Goal: Information Seeking & Learning: Check status

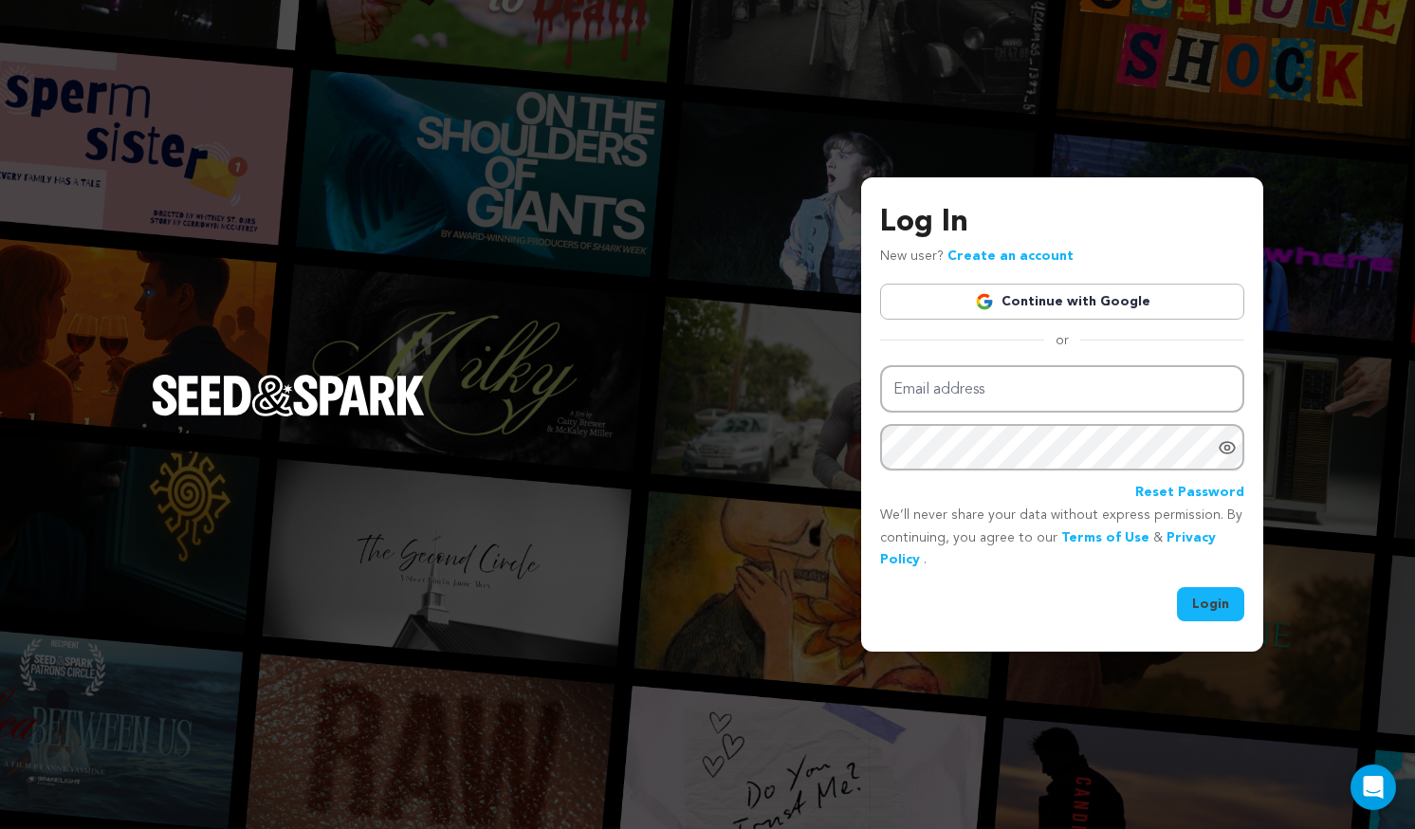
click at [1020, 297] on link "Continue with Google" at bounding box center [1062, 302] width 364 height 36
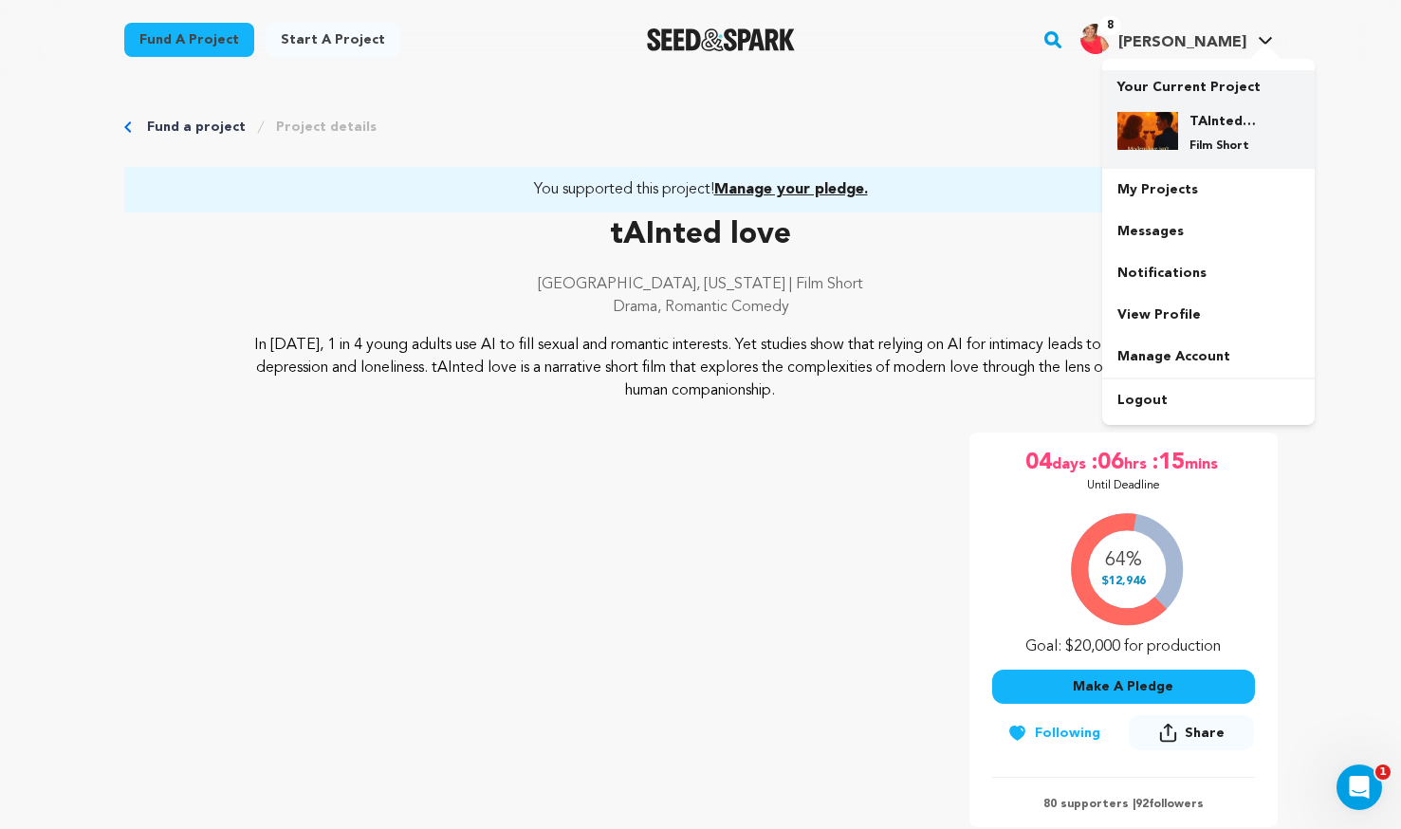
click at [1196, 116] on h4 "TAInted love" at bounding box center [1224, 121] width 68 height 19
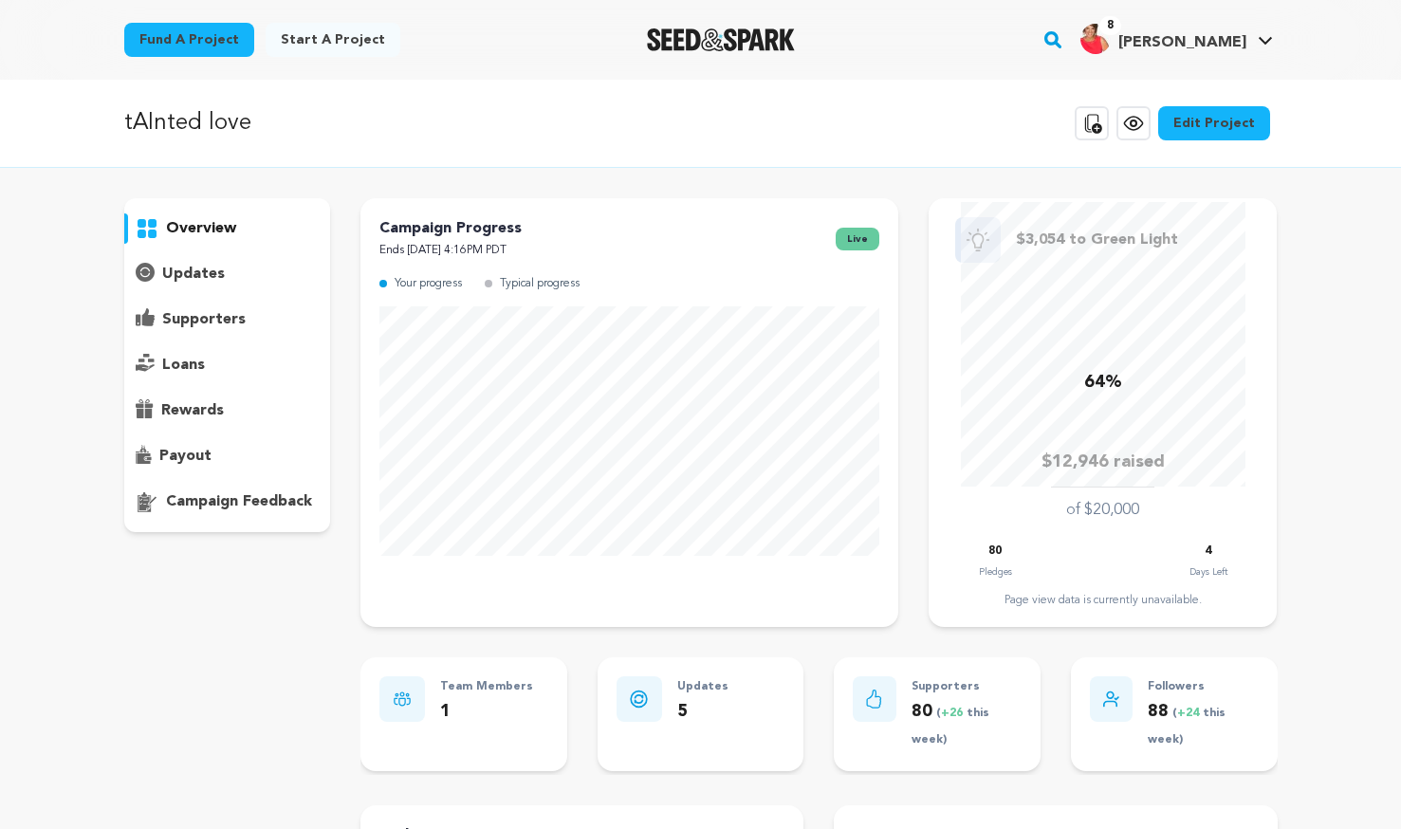
click at [215, 328] on p "supporters" at bounding box center [203, 319] width 83 height 23
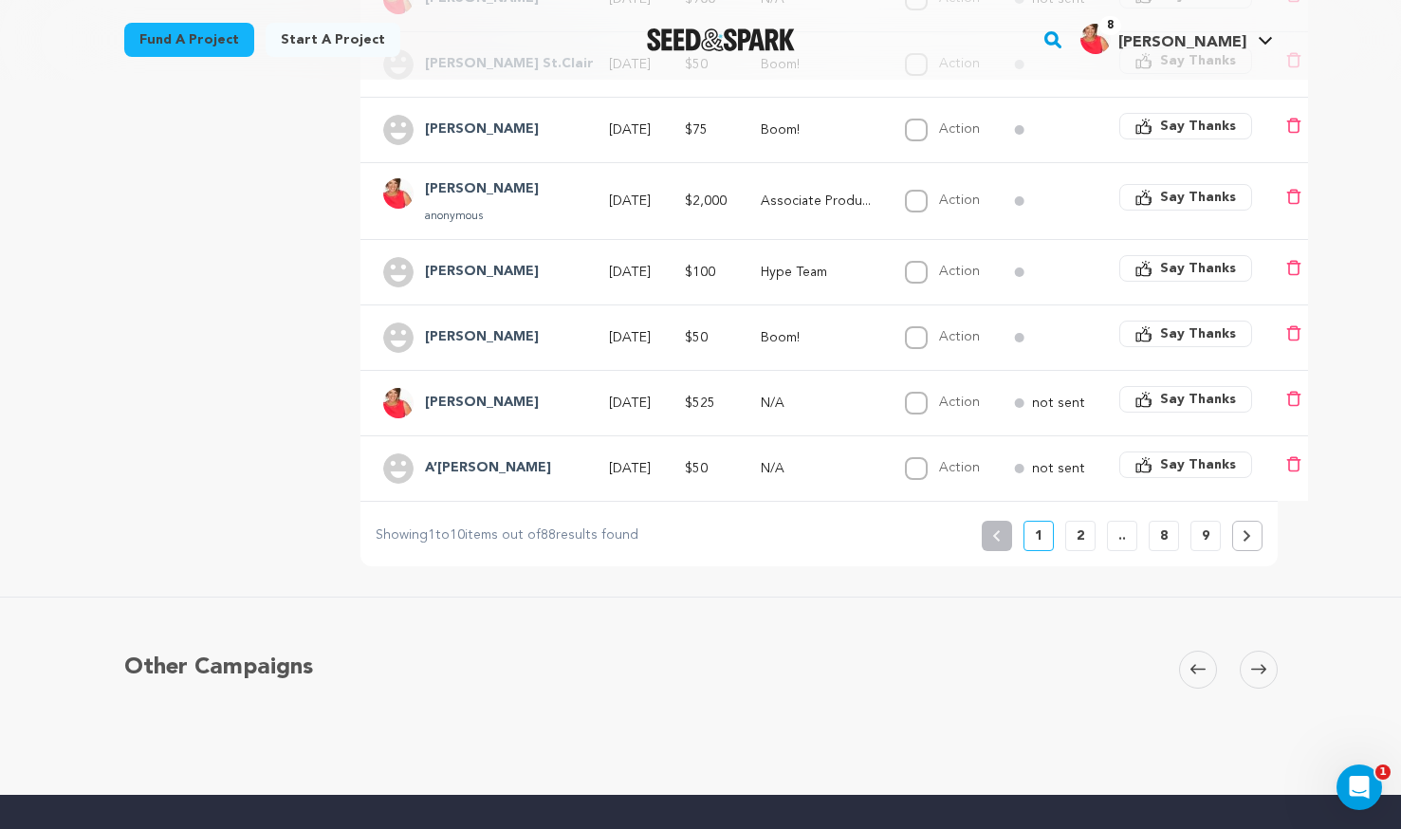
scroll to position [664, 0]
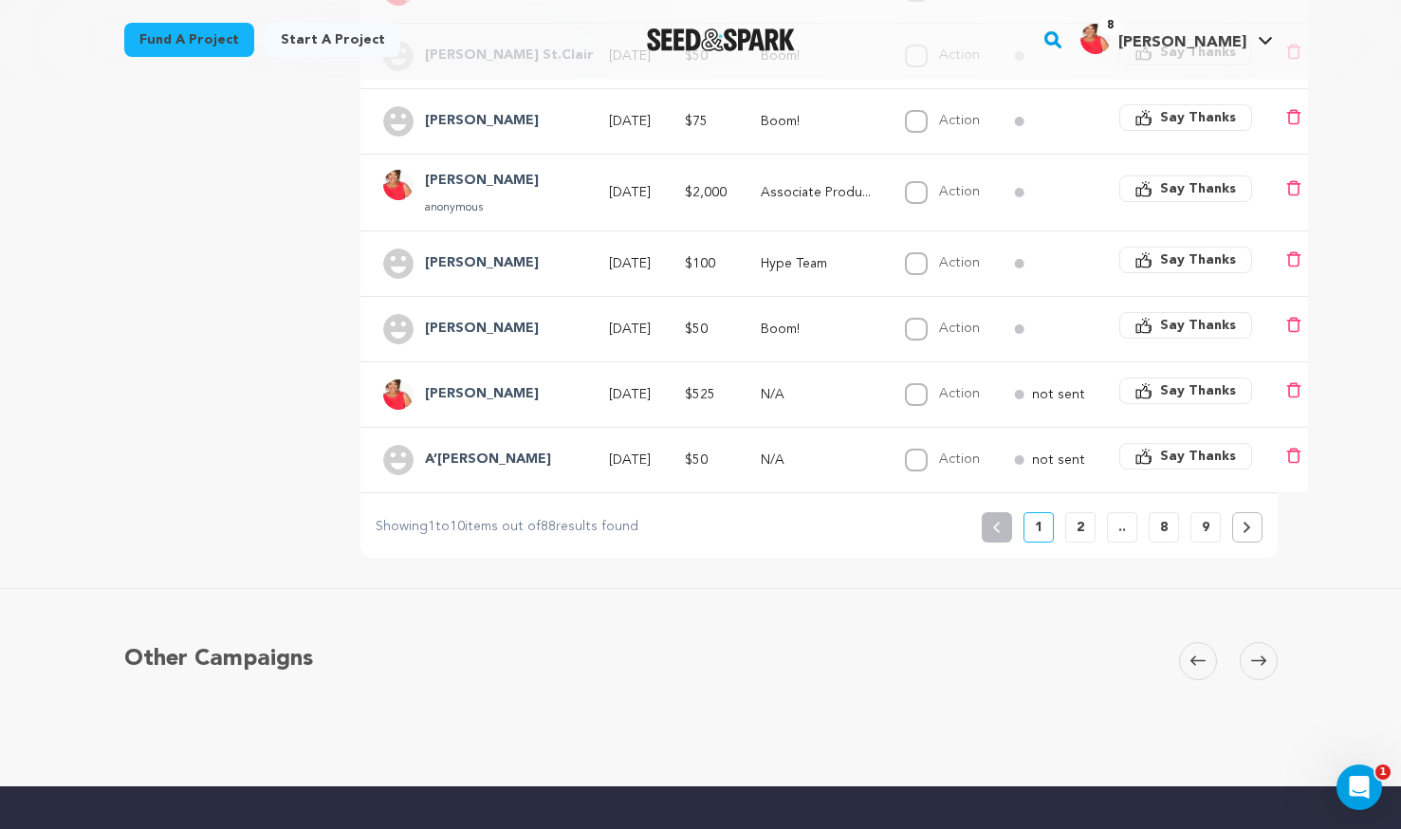
click at [1082, 518] on p "2" at bounding box center [1081, 527] width 8 height 19
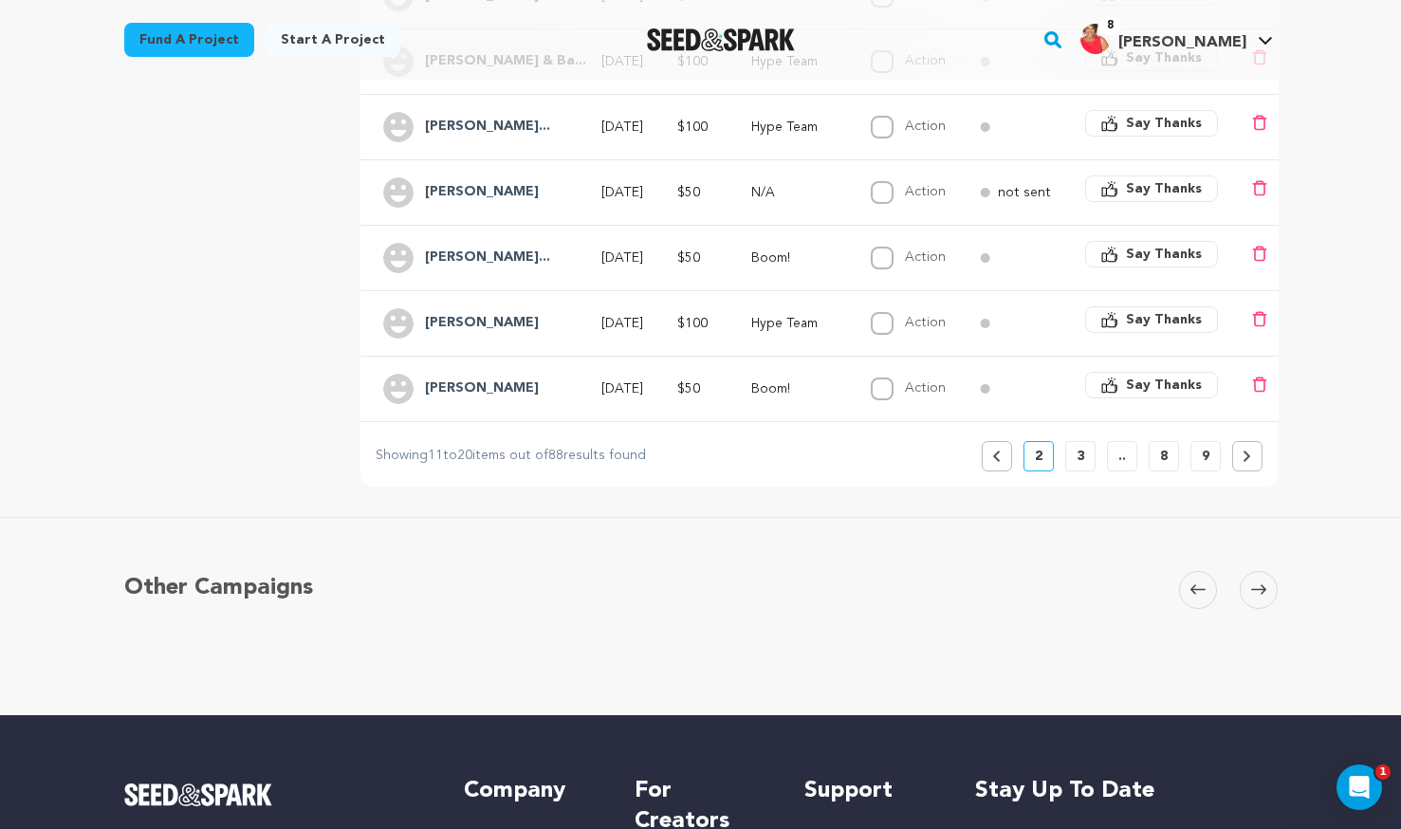
scroll to position [759, 0]
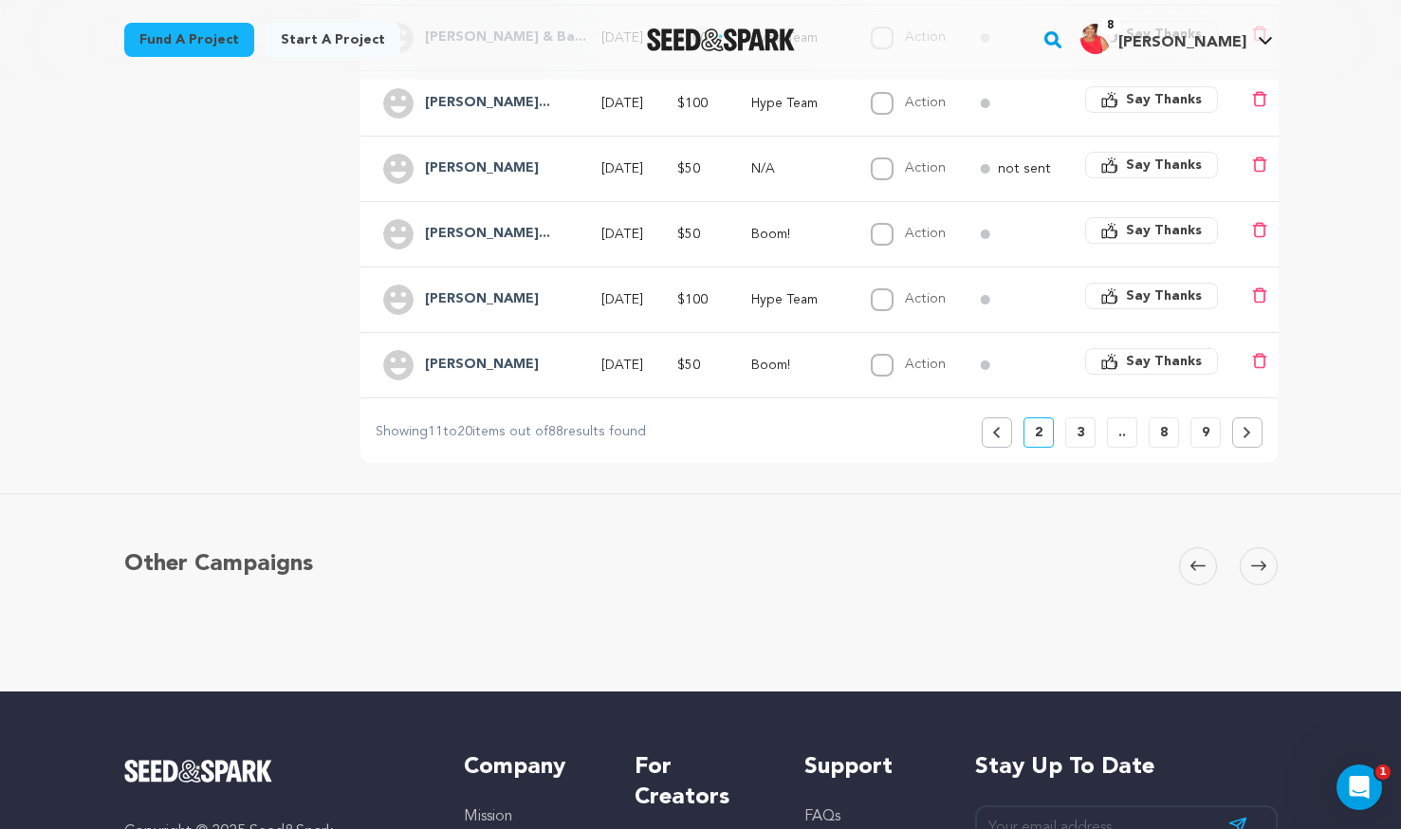
click at [1088, 417] on button "3" at bounding box center [1080, 432] width 30 height 30
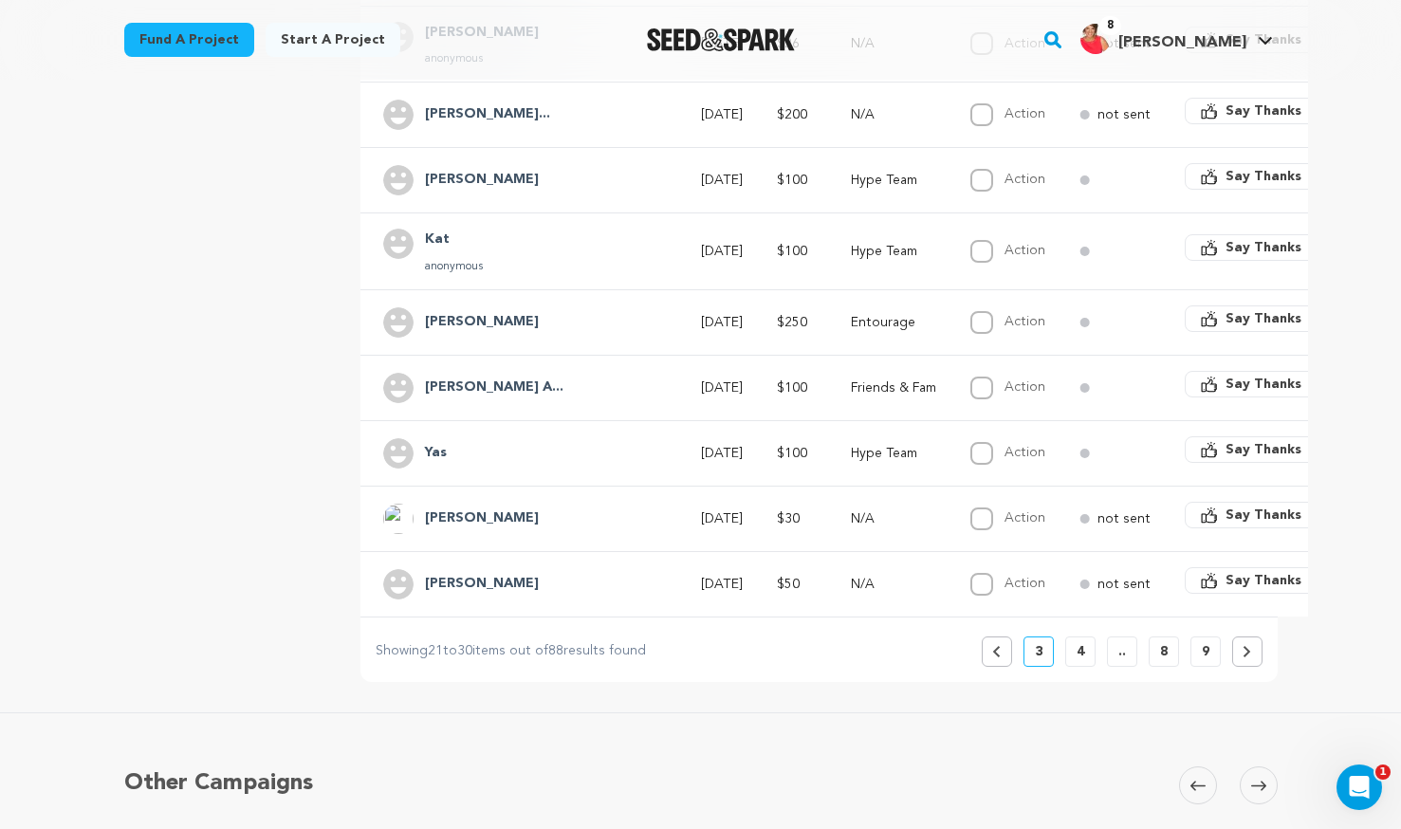
scroll to position [569, 0]
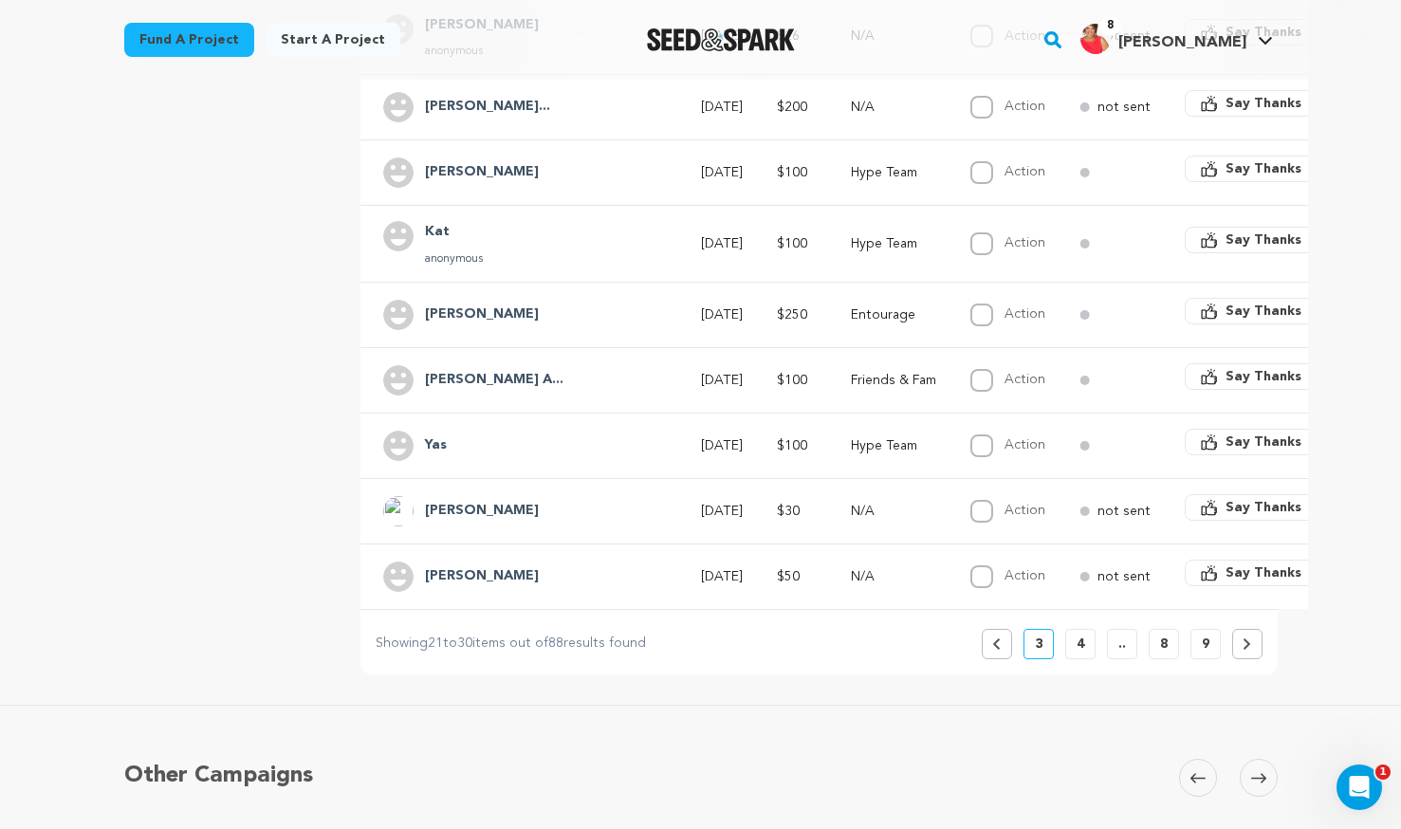
click at [1255, 641] on button at bounding box center [1247, 644] width 30 height 30
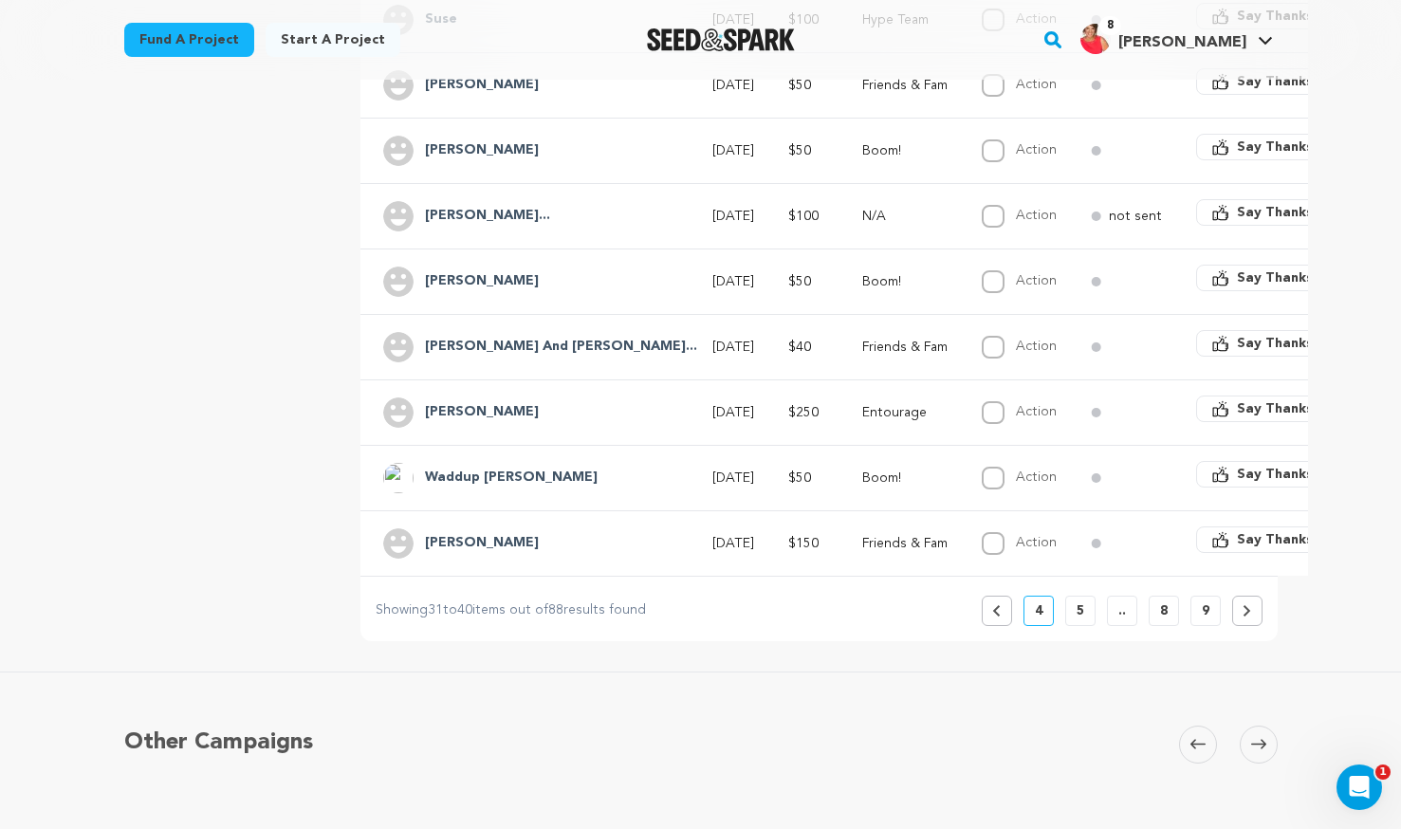
click at [1239, 601] on button at bounding box center [1247, 611] width 30 height 30
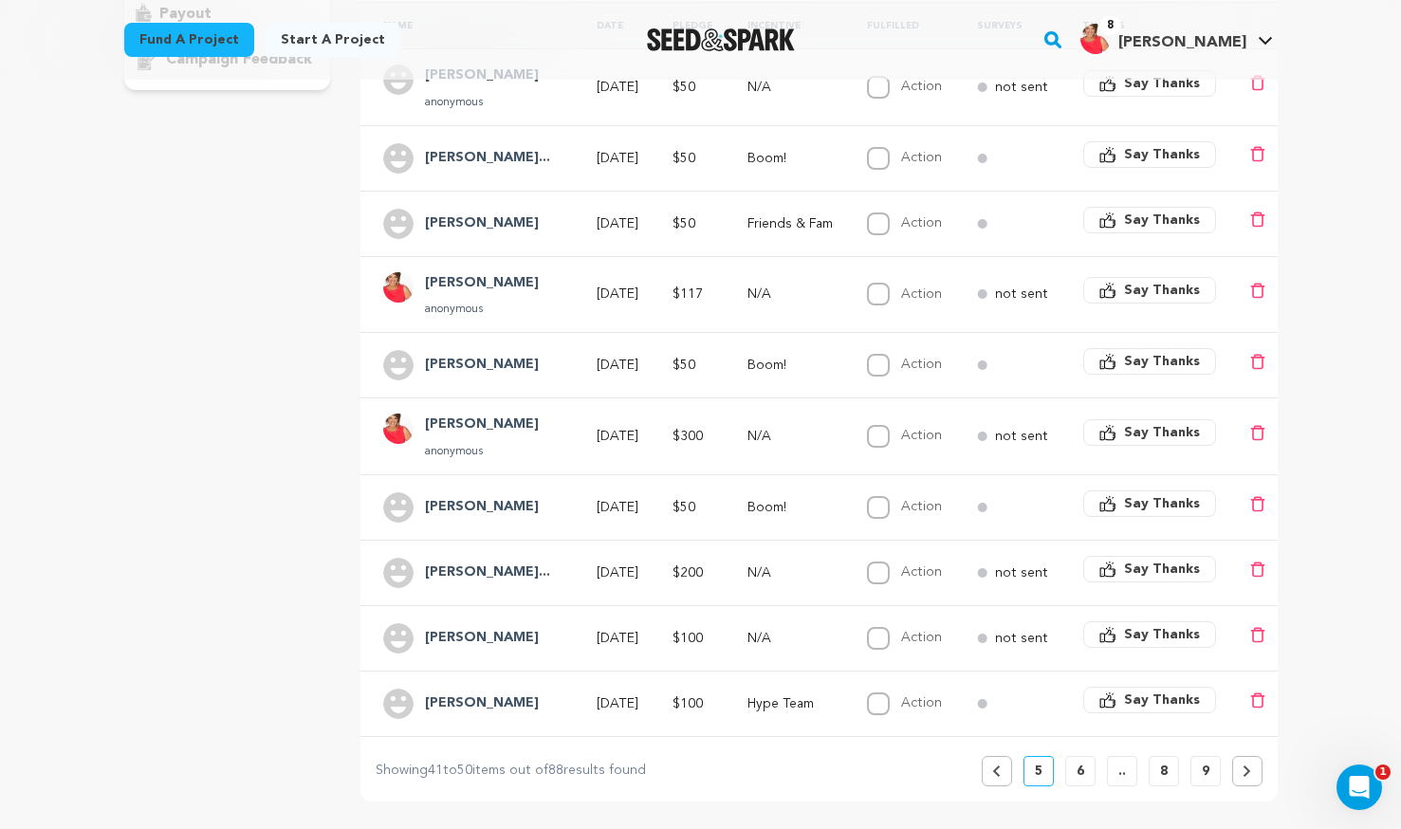
scroll to position [474, 0]
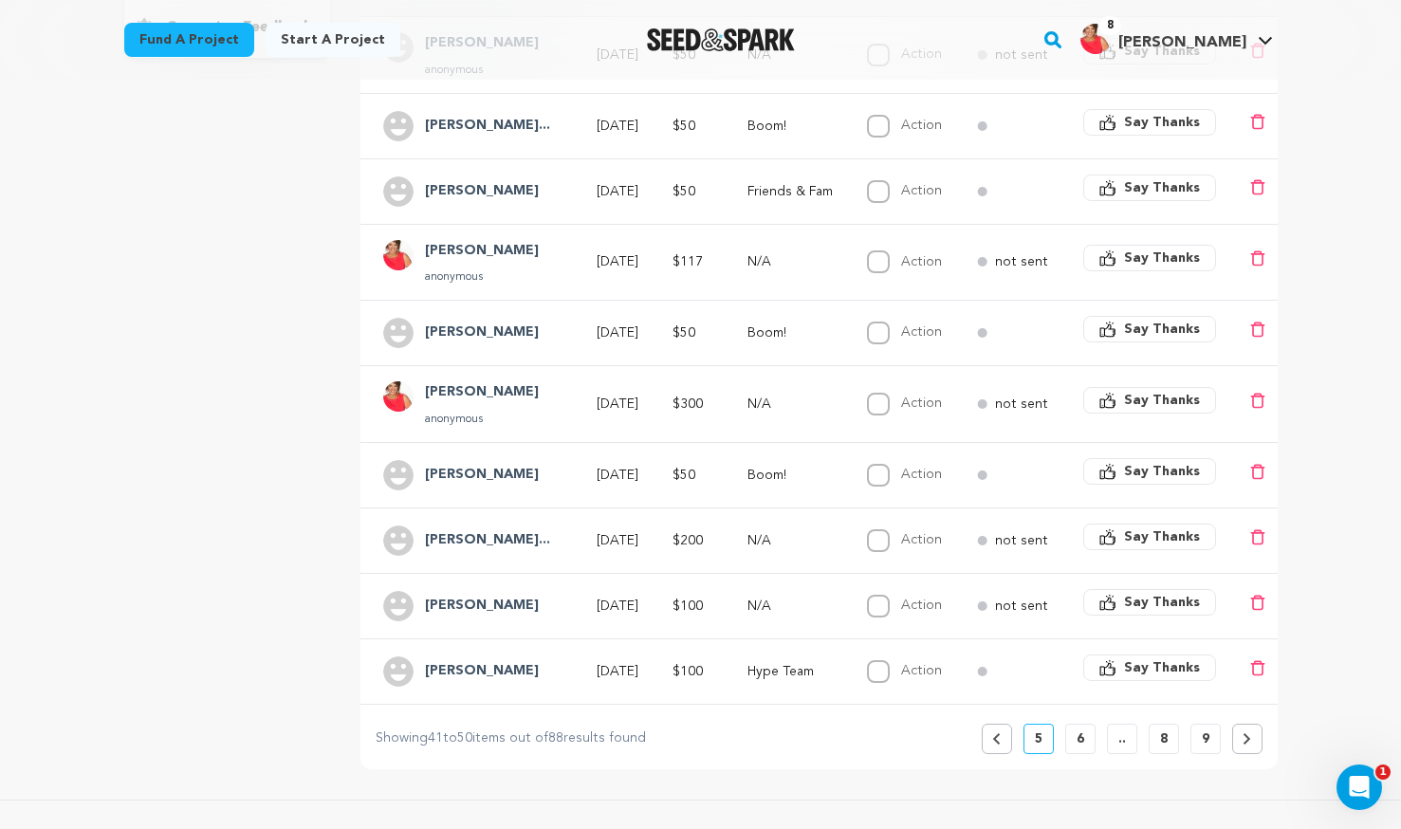
click at [1247, 733] on icon at bounding box center [1247, 738] width 7 height 11
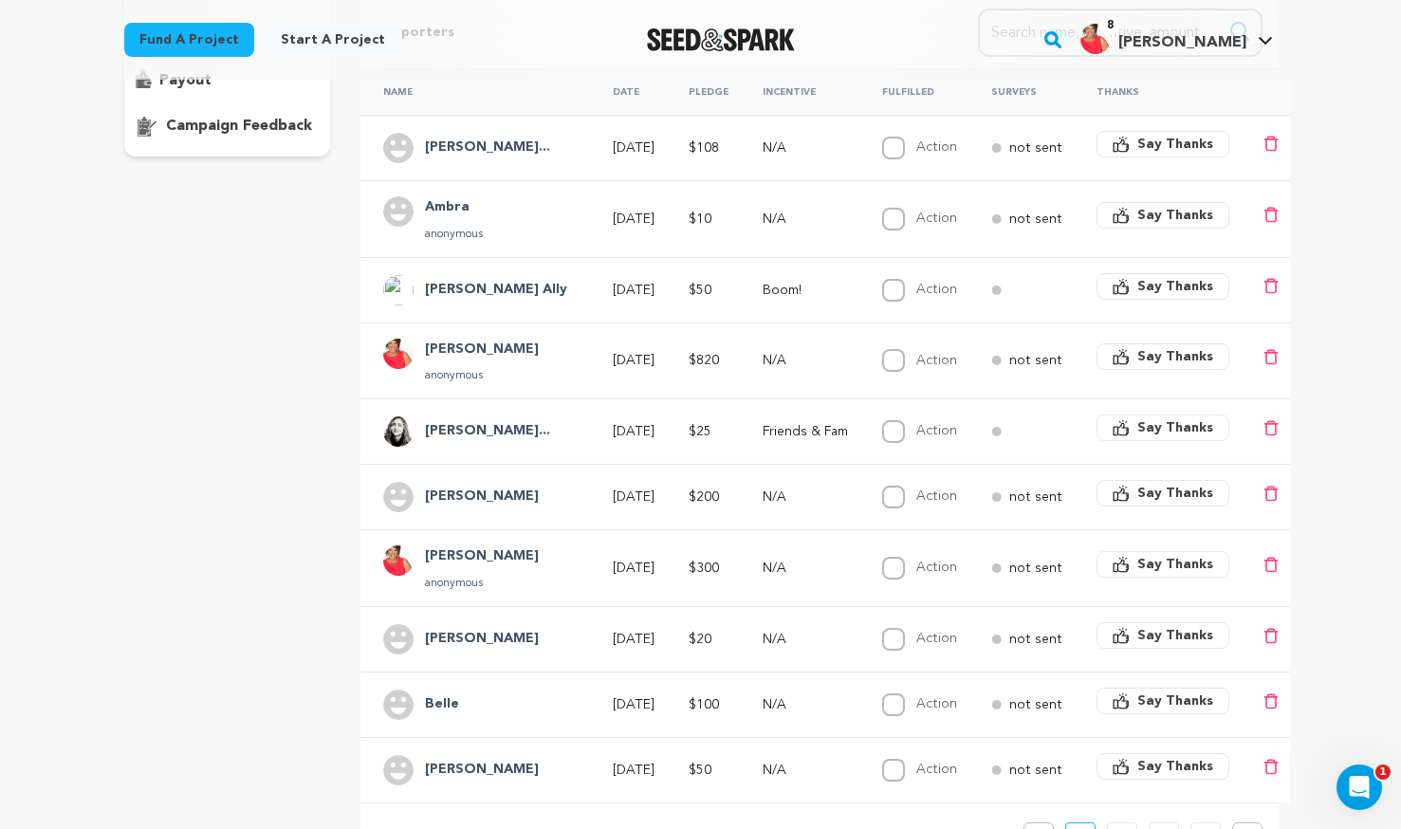
scroll to position [569, 0]
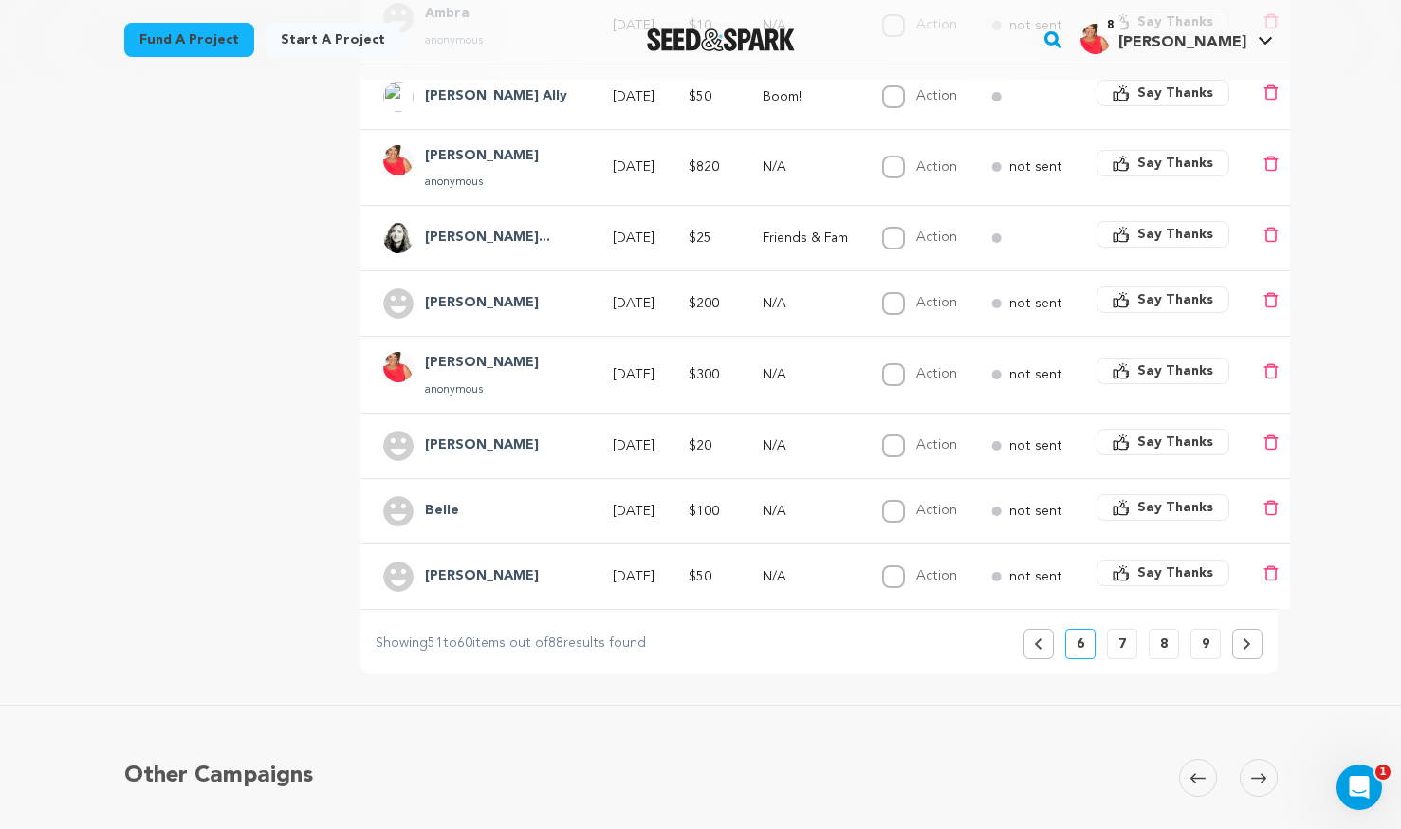
click at [1242, 636] on button at bounding box center [1247, 644] width 30 height 30
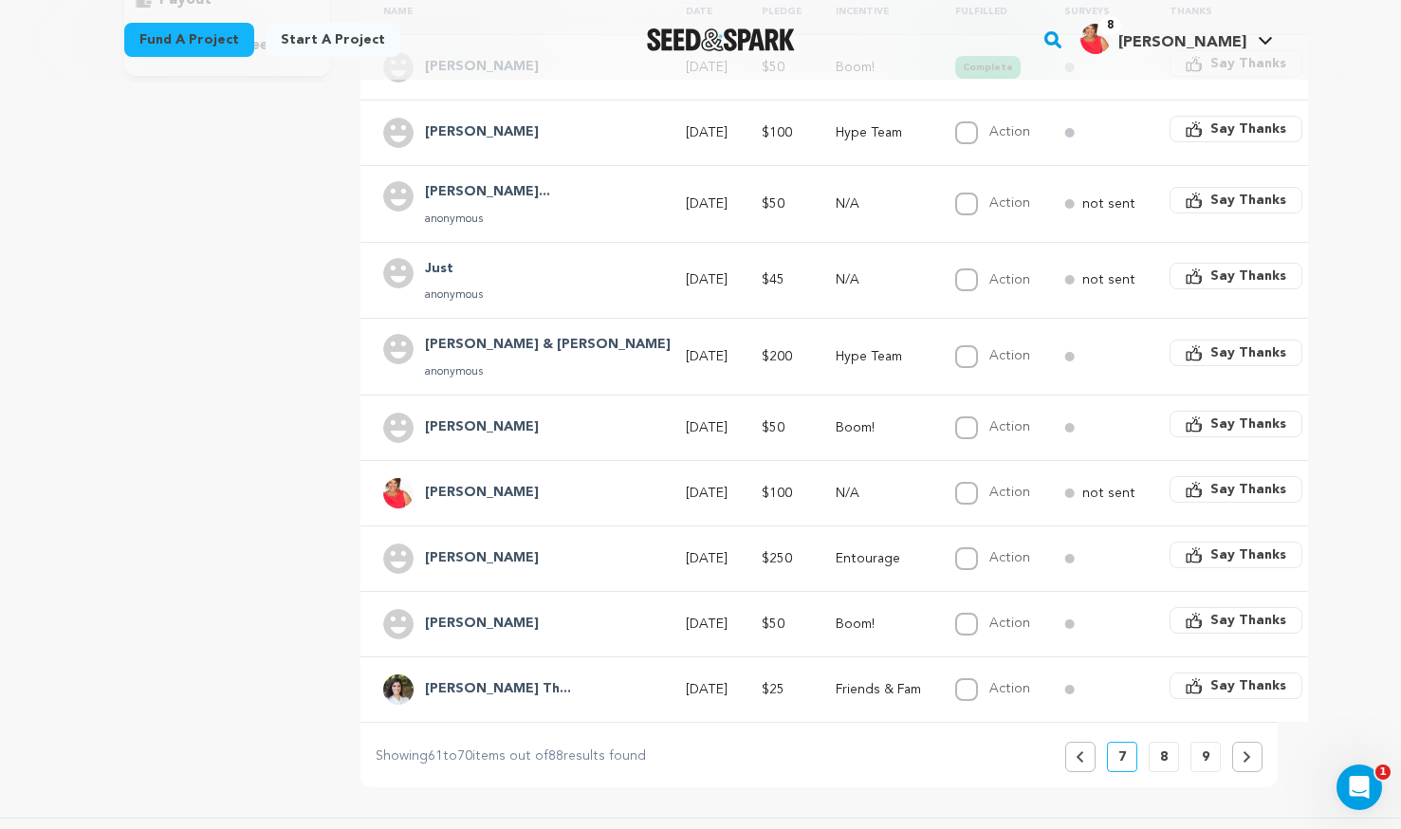
scroll to position [664, 0]
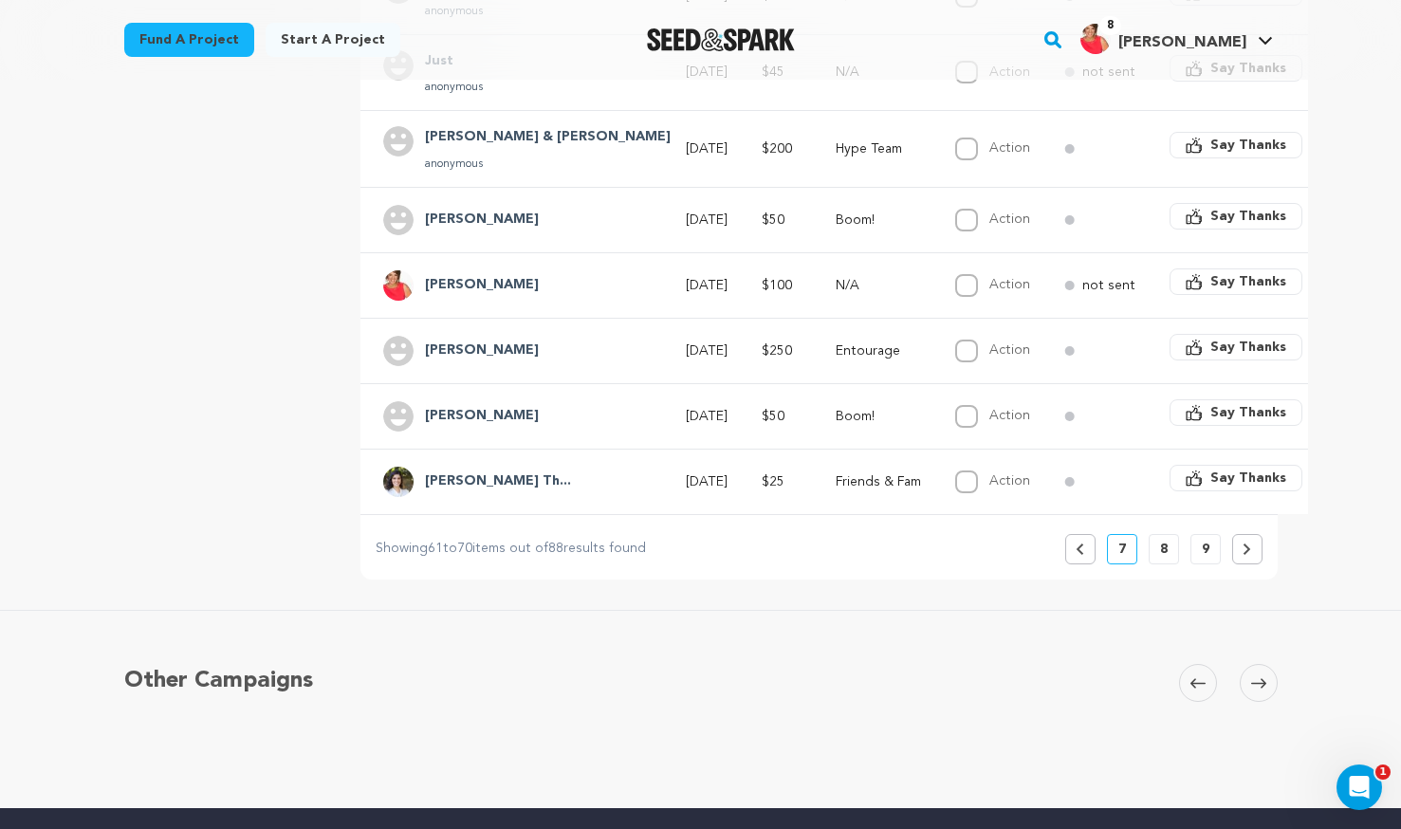
click at [1237, 538] on button at bounding box center [1247, 549] width 30 height 30
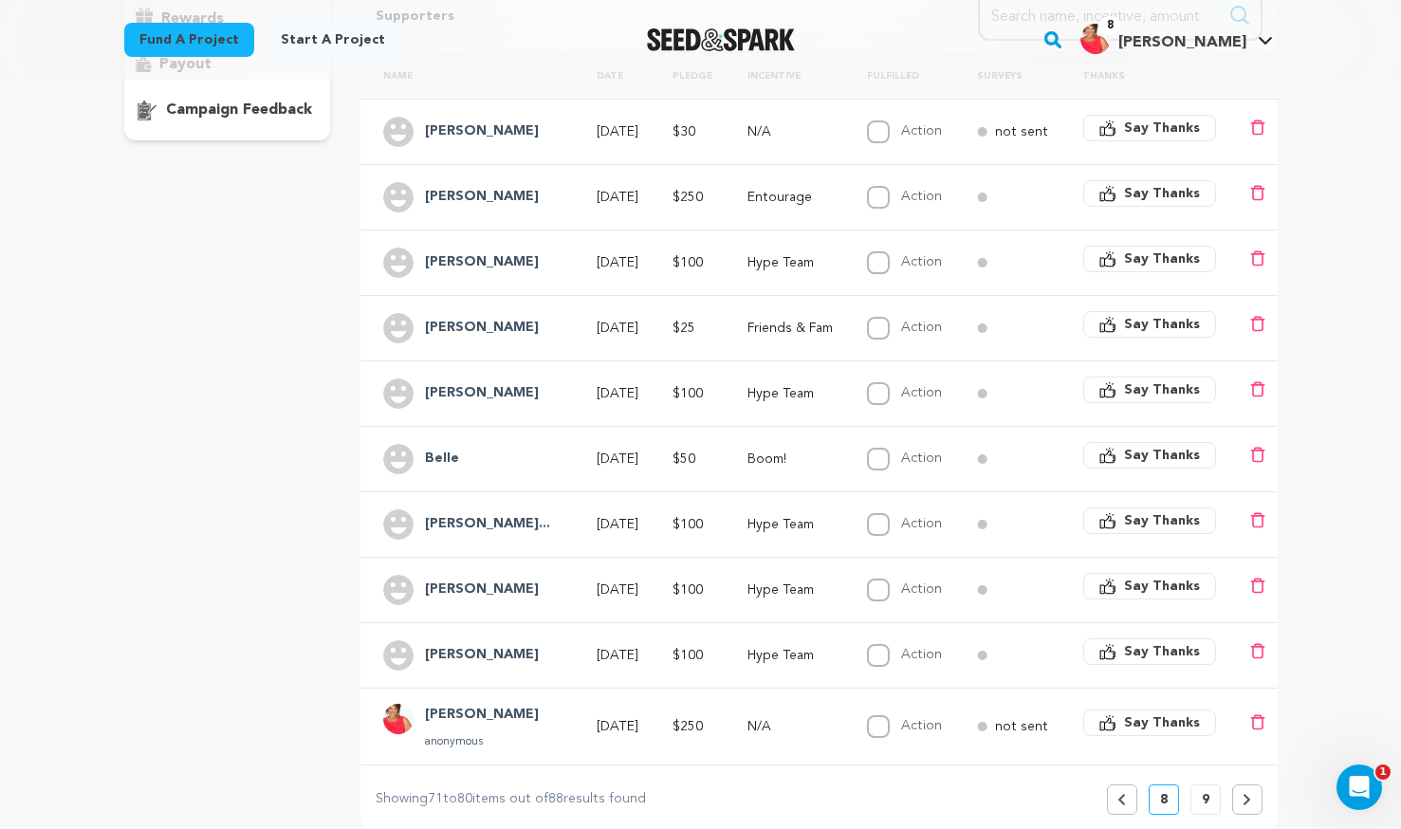
scroll to position [569, 0]
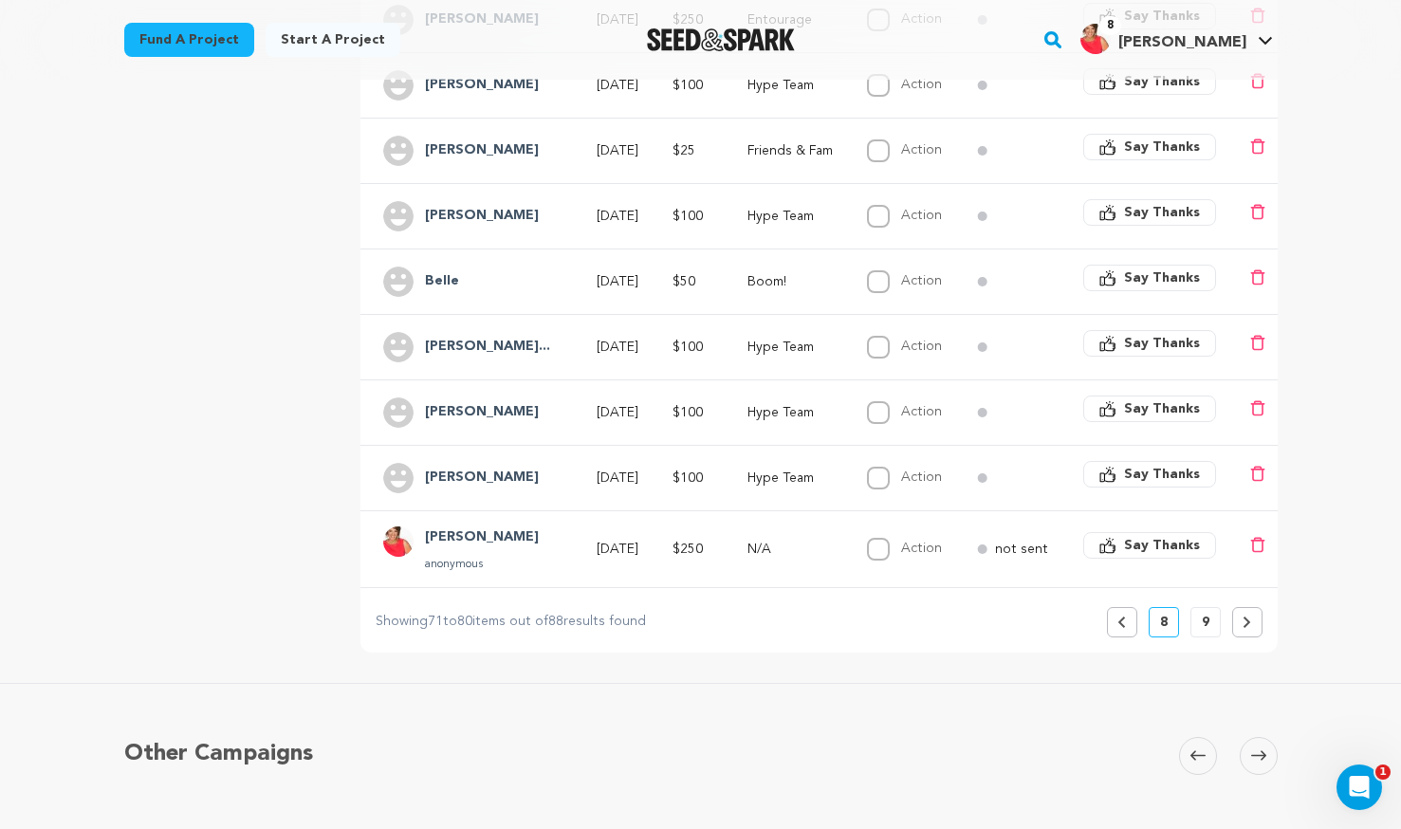
click at [1249, 617] on icon at bounding box center [1247, 622] width 9 height 11
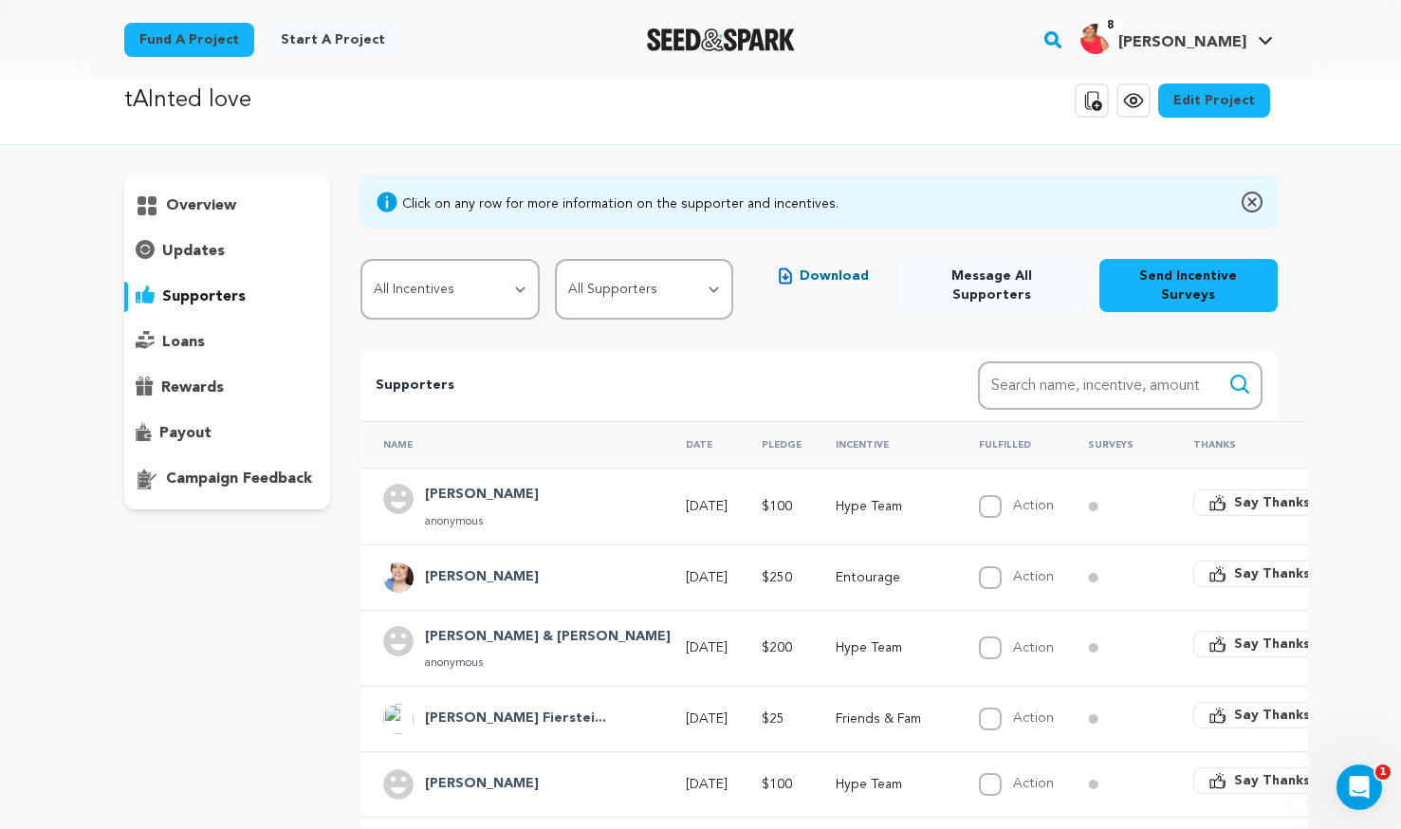
scroll to position [0, 0]
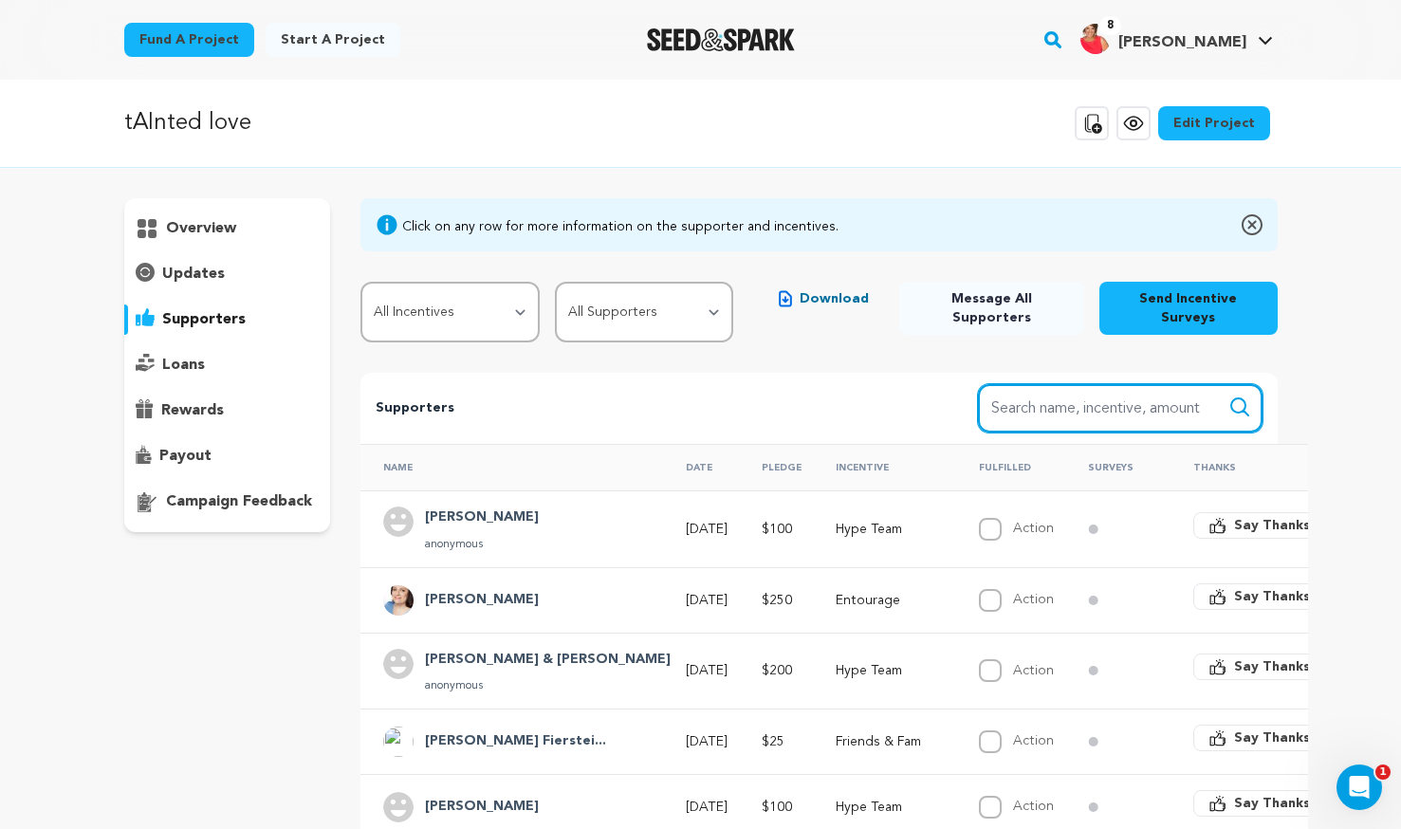
drag, startPoint x: 1098, startPoint y: 413, endPoint x: 1096, endPoint y: 403, distance: 9.7
click at [1094, 402] on input "Search name, item" at bounding box center [1120, 408] width 285 height 48
type input "ally"
click at [1229, 396] on button "Search" at bounding box center [1240, 407] width 23 height 23
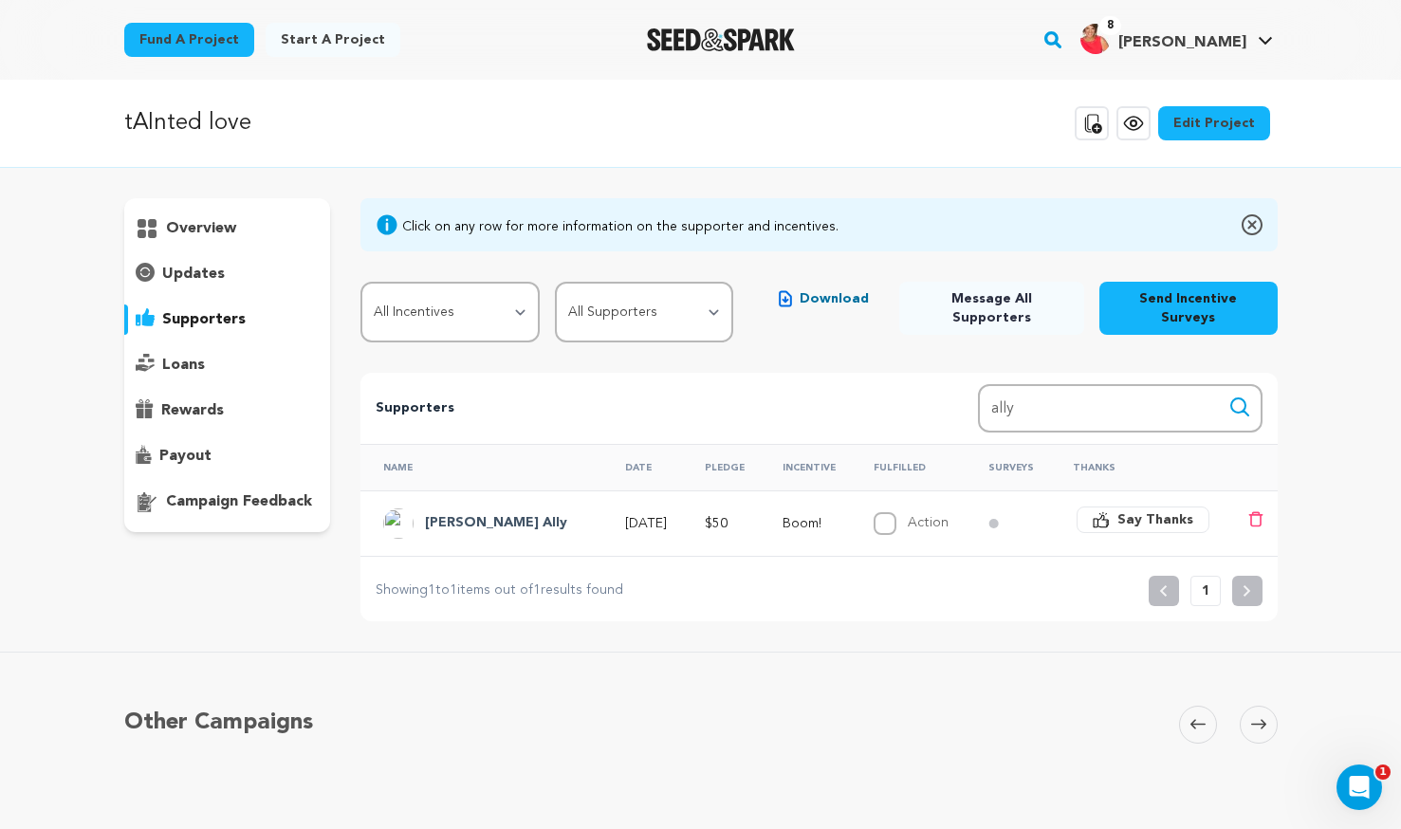
click at [479, 512] on h4 "[PERSON_NAME] Ally" at bounding box center [496, 523] width 142 height 23
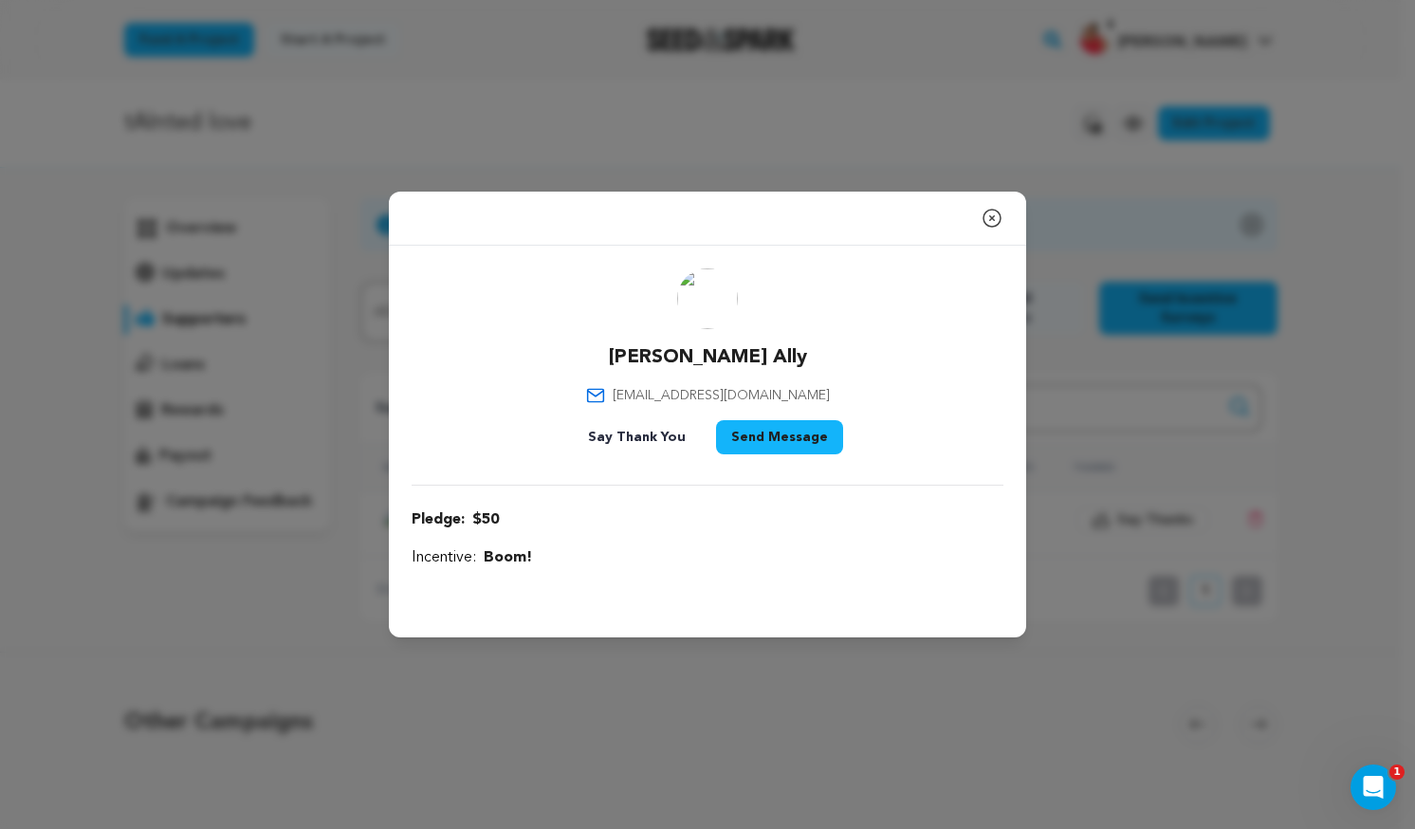
click at [995, 217] on icon "button" at bounding box center [992, 218] width 23 height 23
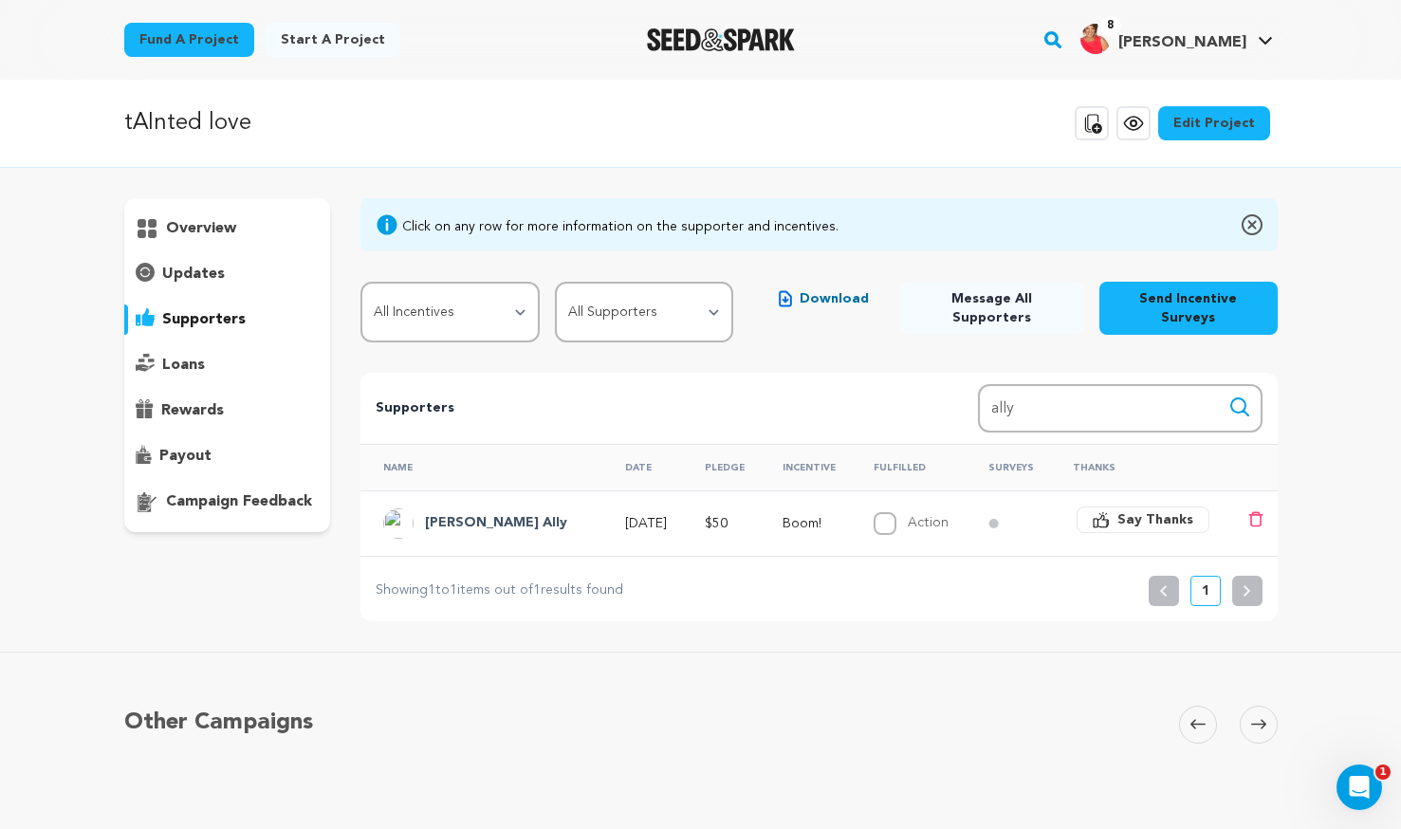
click at [181, 326] on p "supporters" at bounding box center [203, 319] width 83 height 23
click at [184, 327] on p "supporters" at bounding box center [203, 319] width 83 height 23
click at [194, 225] on p "overview" at bounding box center [201, 228] width 70 height 23
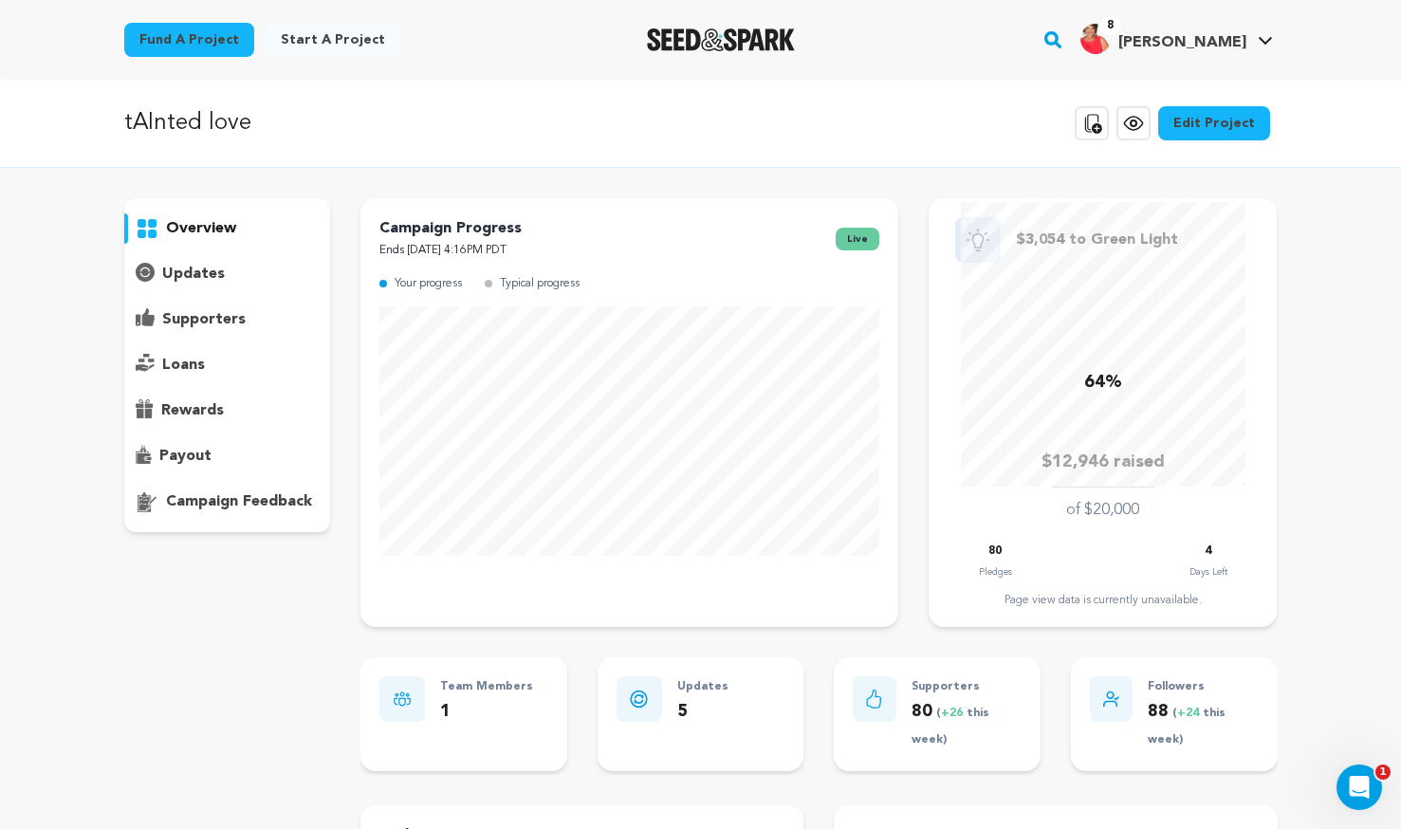
click at [213, 312] on p "supporters" at bounding box center [203, 319] width 83 height 23
